Goal: Task Accomplishment & Management: Manage account settings

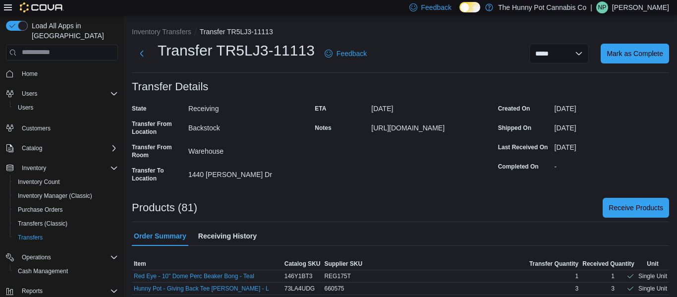
click at [318, 185] on div "ETA [DATE] Notes [URL][DOMAIN_NAME]" at bounding box center [400, 143] width 171 height 85
click at [36, 70] on span "Home" at bounding box center [30, 74] width 16 height 8
